Goal: Task Accomplishment & Management: Complete application form

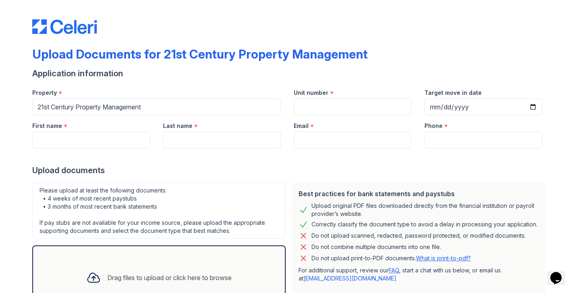
scroll to position [1, 0]
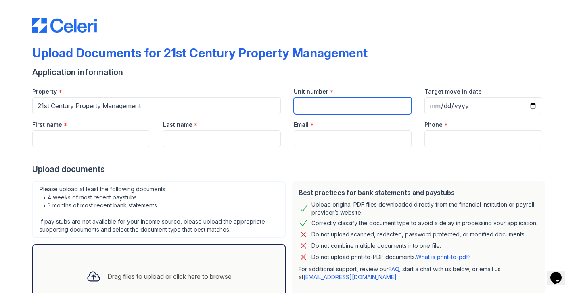
click at [345, 104] on input "Unit number" at bounding box center [353, 105] width 118 height 17
paste input "[STREET_ADDRESS]"
type input "[STREET_ADDRESS]"
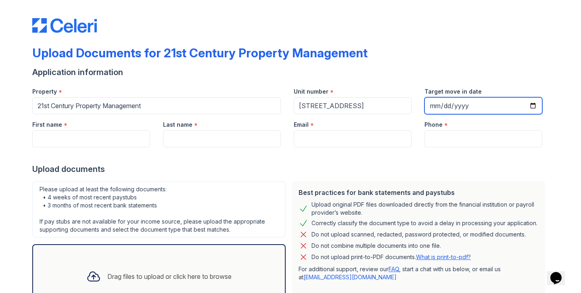
click at [539, 103] on input "Target move in date" at bounding box center [484, 105] width 118 height 17
click at [533, 104] on input "Target move in date" at bounding box center [484, 105] width 118 height 17
type input "[DATE]"
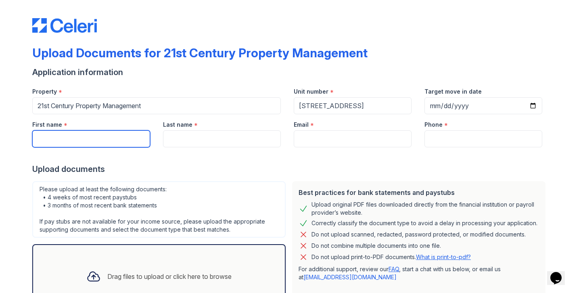
click at [97, 140] on input "First name" at bounding box center [91, 138] width 118 height 17
type input "[PERSON_NAME]"
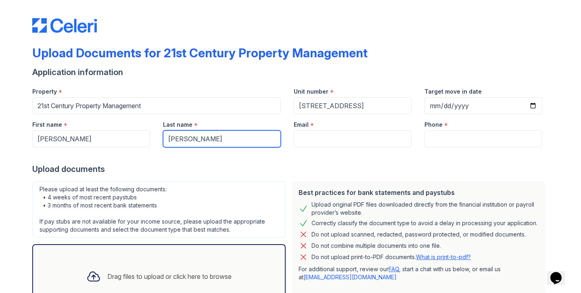
type input "[PERSON_NAME]"
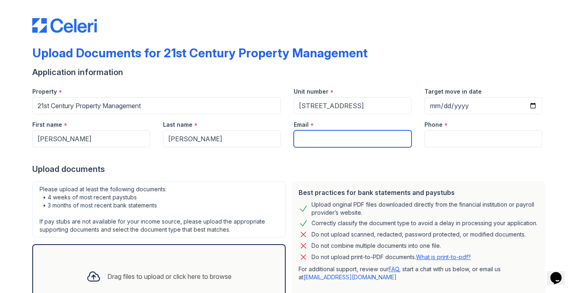
click at [314, 142] on input "Email" at bounding box center [353, 138] width 118 height 17
type input "[EMAIL_ADDRESS][DOMAIN_NAME]"
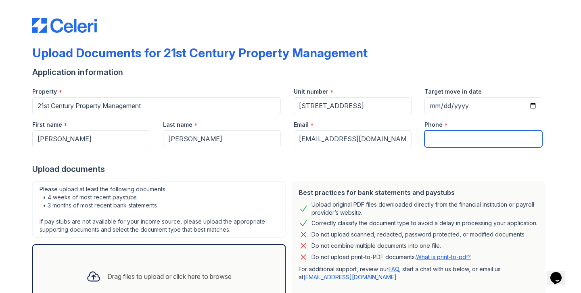
type input "6789938682"
click at [466, 142] on input "6789938682" at bounding box center [484, 138] width 118 height 17
click at [391, 168] on div "Upload documents" at bounding box center [290, 169] width 517 height 11
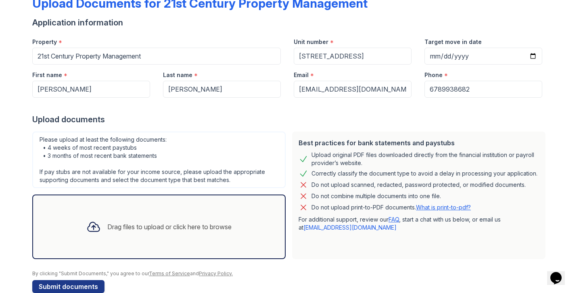
scroll to position [63, 0]
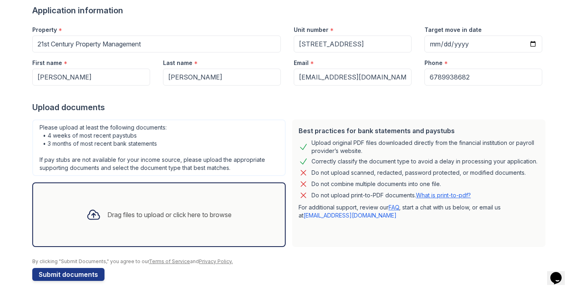
click at [101, 217] on div at bounding box center [93, 214] width 21 height 21
click at [198, 209] on div "Drag files to upload or click here to browse" at bounding box center [159, 214] width 158 height 27
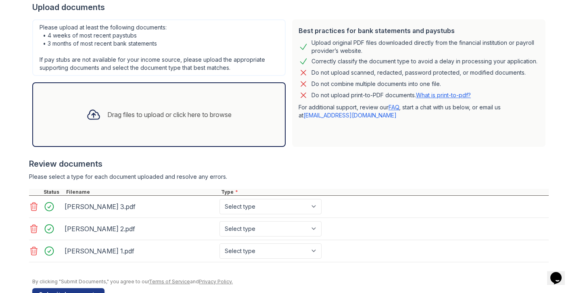
scroll to position [167, 0]
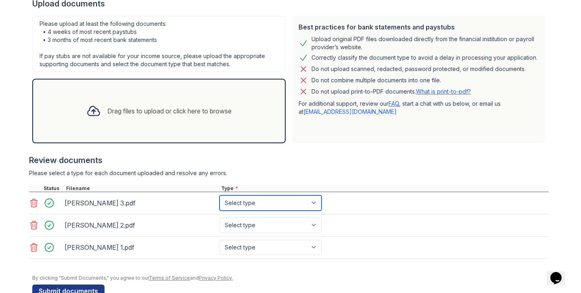
click at [262, 202] on select "Select type Paystub Bank Statement Offer Letter Tax Documents Benefit Award Let…" at bounding box center [271, 202] width 102 height 15
select select "paystub"
click at [220, 195] on select "Select type Paystub Bank Statement Offer Letter Tax Documents Benefit Award Let…" at bounding box center [271, 202] width 102 height 15
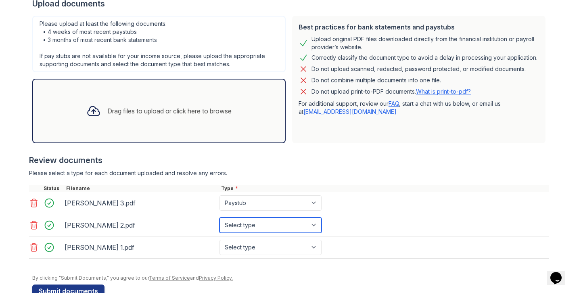
click at [252, 224] on select "Select type Paystub Bank Statement Offer Letter Tax Documents Benefit Award Let…" at bounding box center [271, 225] width 102 height 15
select select "paystub"
click at [220, 218] on select "Select type Paystub Bank Statement Offer Letter Tax Documents Benefit Award Let…" at bounding box center [271, 225] width 102 height 15
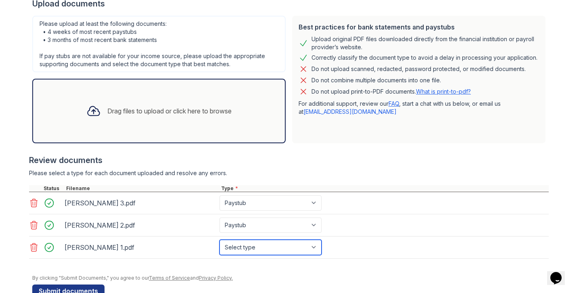
click at [243, 242] on select "Select type Paystub Bank Statement Offer Letter Tax Documents Benefit Award Let…" at bounding box center [271, 247] width 102 height 15
select select "paystub"
click at [220, 240] on select "Select type Paystub Bank Statement Offer Letter Tax Documents Benefit Award Let…" at bounding box center [271, 247] width 102 height 15
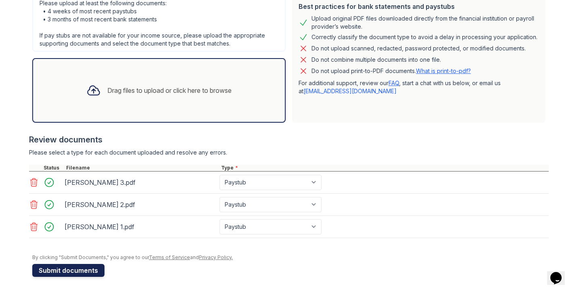
click at [79, 269] on button "Submit documents" at bounding box center [68, 270] width 72 height 13
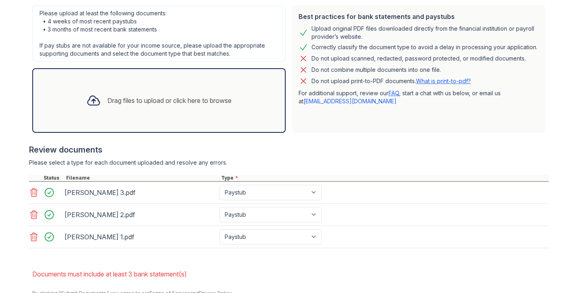
scroll to position [205, 0]
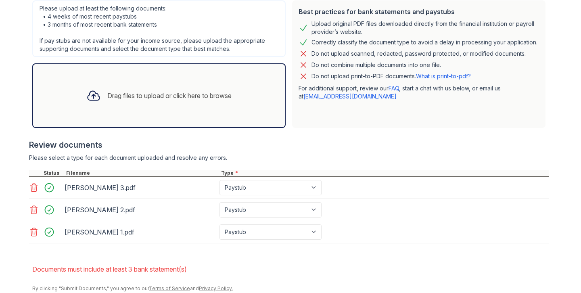
click at [170, 96] on div "Drag files to upload or click here to browse" at bounding box center [169, 96] width 124 height 10
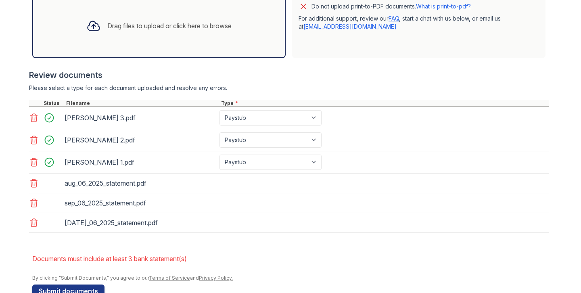
scroll to position [275, 0]
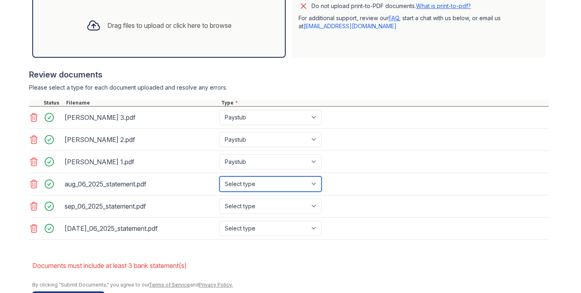
click at [247, 187] on select "Select type Paystub Bank Statement Offer Letter Tax Documents Benefit Award Let…" at bounding box center [271, 183] width 102 height 15
select select "bank_statement"
click at [220, 176] on select "Select type Paystub Bank Statement Offer Letter Tax Documents Benefit Award Let…" at bounding box center [271, 183] width 102 height 15
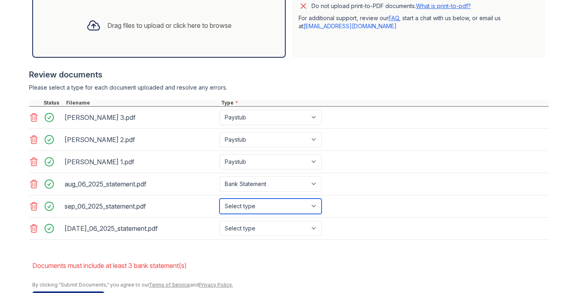
click at [262, 205] on select "Select type Paystub Bank Statement Offer Letter Tax Documents Benefit Award Let…" at bounding box center [271, 206] width 102 height 15
select select "bank_statement"
click at [220, 199] on select "Select type Paystub Bank Statement Offer Letter Tax Documents Benefit Award Let…" at bounding box center [271, 206] width 102 height 15
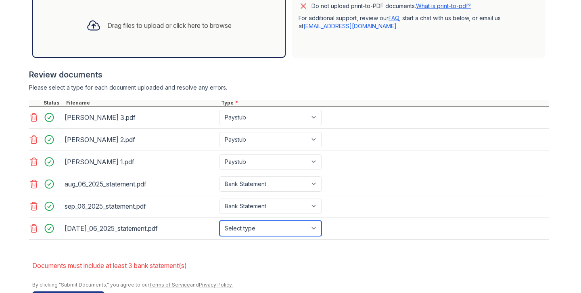
click at [265, 228] on select "Select type Paystub Bank Statement Offer Letter Tax Documents Benefit Award Let…" at bounding box center [271, 228] width 102 height 15
select select "bank_statement"
click at [220, 221] on select "Select type Paystub Bank Statement Offer Letter Tax Documents Benefit Award Let…" at bounding box center [271, 228] width 102 height 15
click at [423, 244] on div at bounding box center [289, 244] width 520 height 8
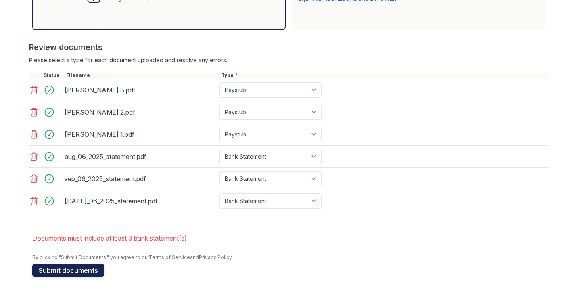
click at [73, 269] on button "Submit documents" at bounding box center [68, 270] width 72 height 13
